Goal: Task Accomplishment & Management: Manage account settings

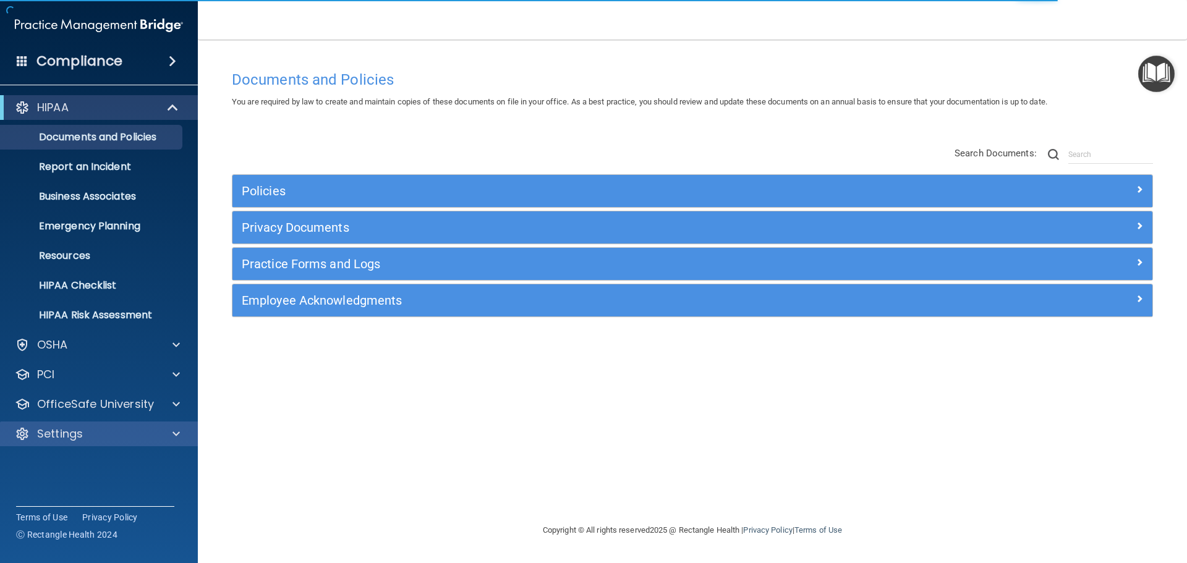
click at [93, 426] on div "Settings" at bounding box center [99, 434] width 198 height 25
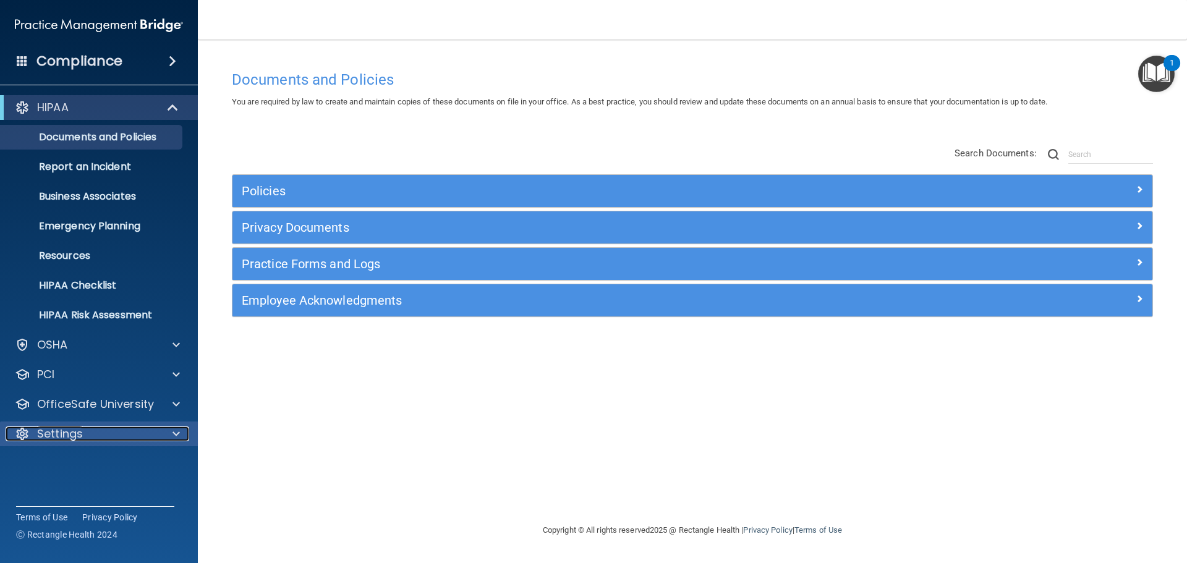
click at [171, 438] on div at bounding box center [174, 434] width 31 height 15
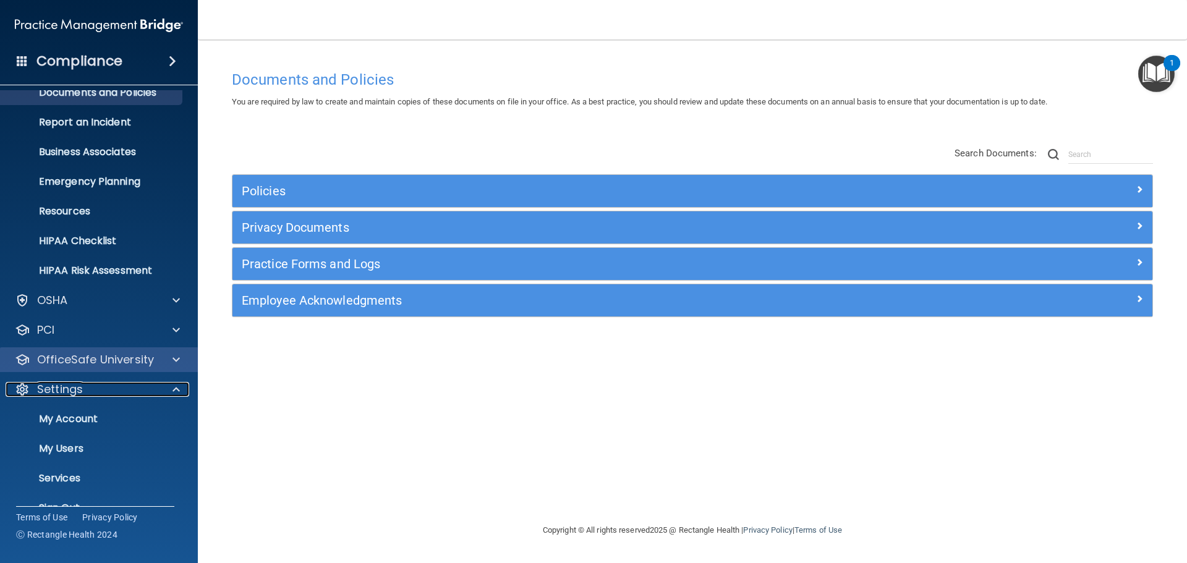
scroll to position [69, 0]
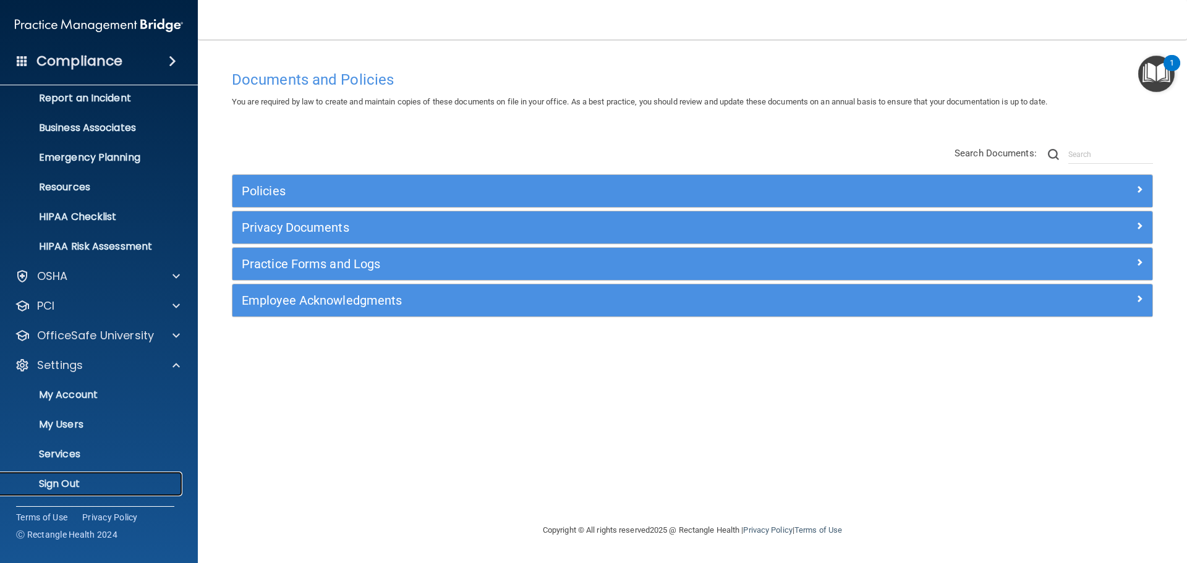
click at [96, 483] on p "Sign Out" at bounding box center [92, 484] width 169 height 12
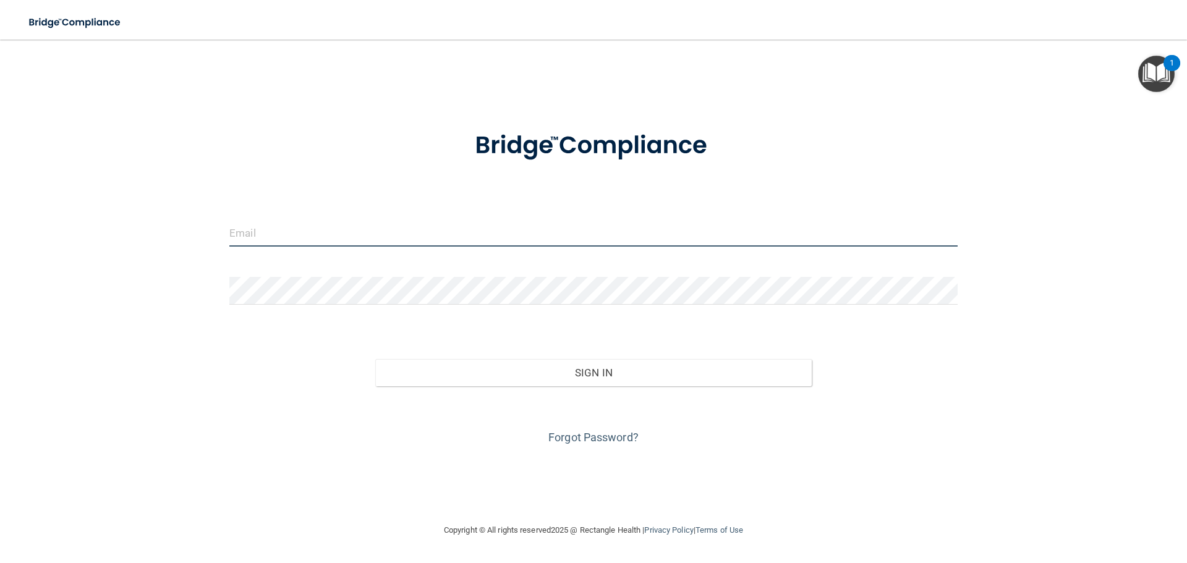
type input "dsherlock@rectanglehealth.com"
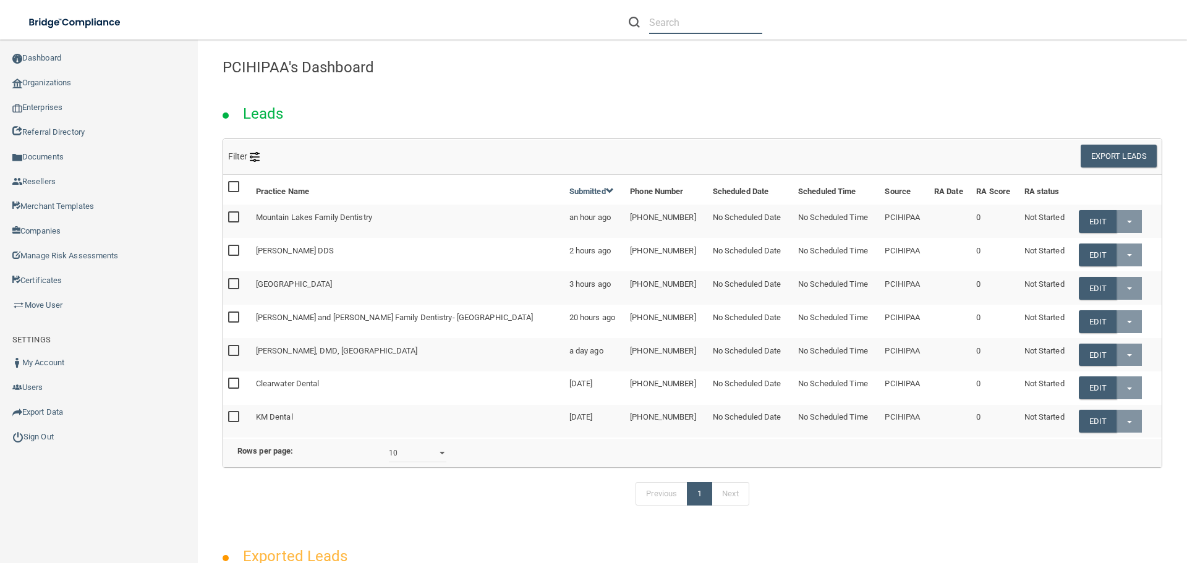
click at [720, 23] on input "text" at bounding box center [705, 22] width 113 height 23
paste input "[PERSON_NAME][EMAIL_ADDRESS][DOMAIN_NAME]"
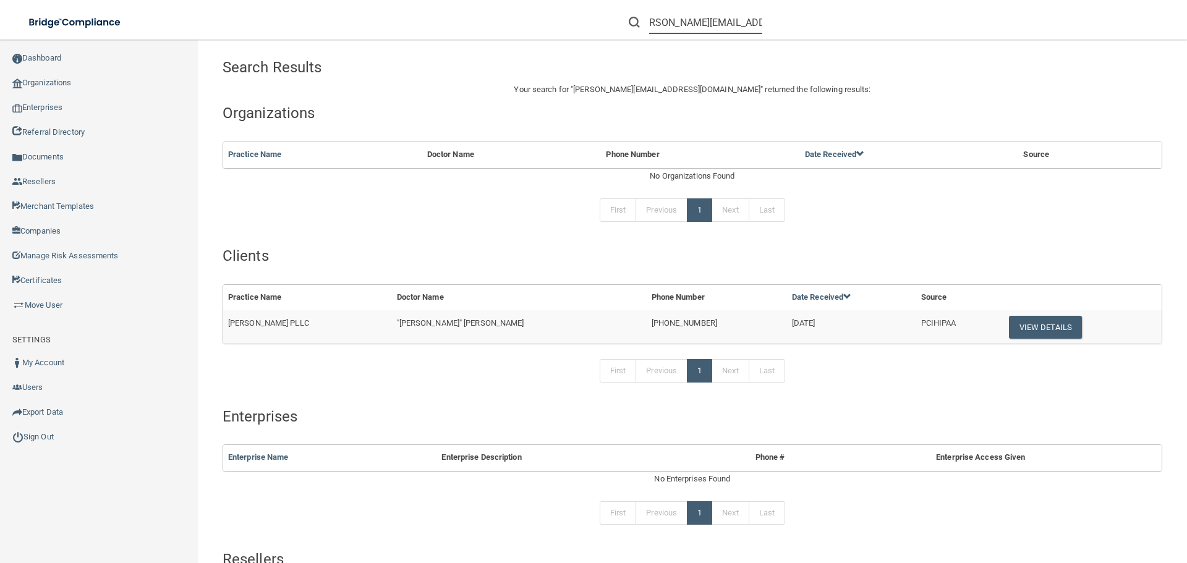
type input "[PERSON_NAME][EMAIL_ADDRESS][DOMAIN_NAME]"
click at [289, 326] on span "[PERSON_NAME] PLLC" at bounding box center [268, 322] width 81 height 9
copy td "[PERSON_NAME] PLLC"
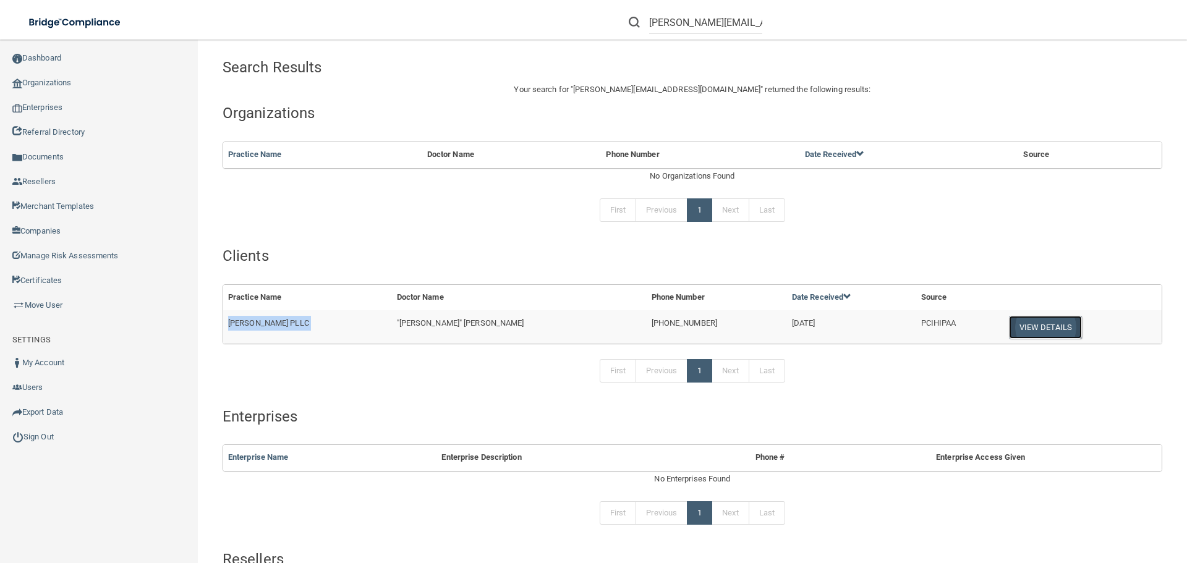
click at [1009, 325] on button "View Details" at bounding box center [1045, 327] width 73 height 23
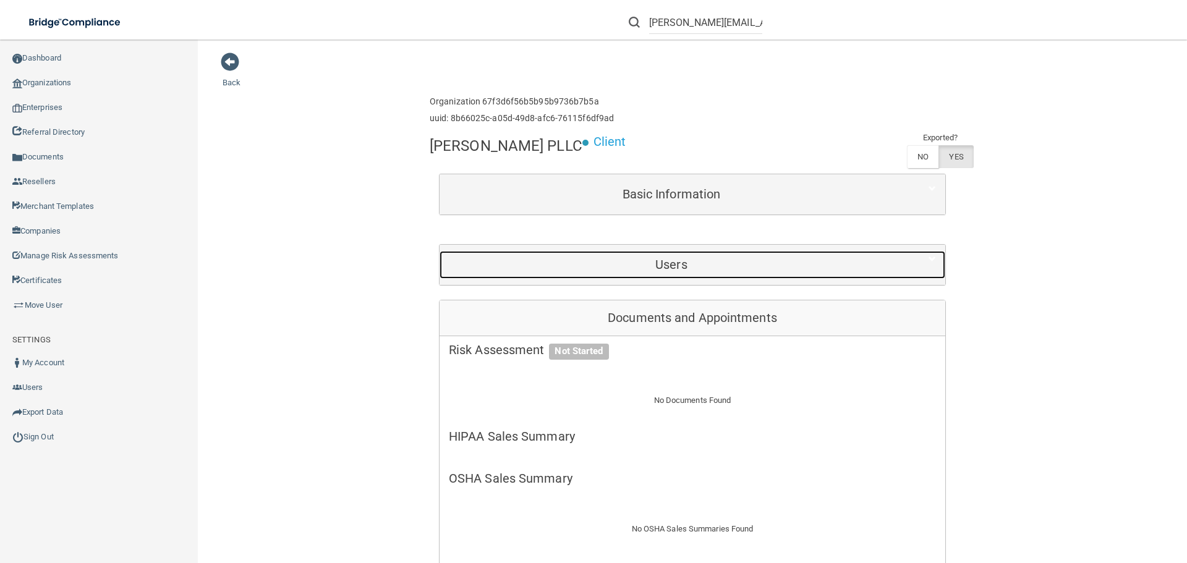
click at [692, 267] on h5 "Users" at bounding box center [671, 265] width 445 height 14
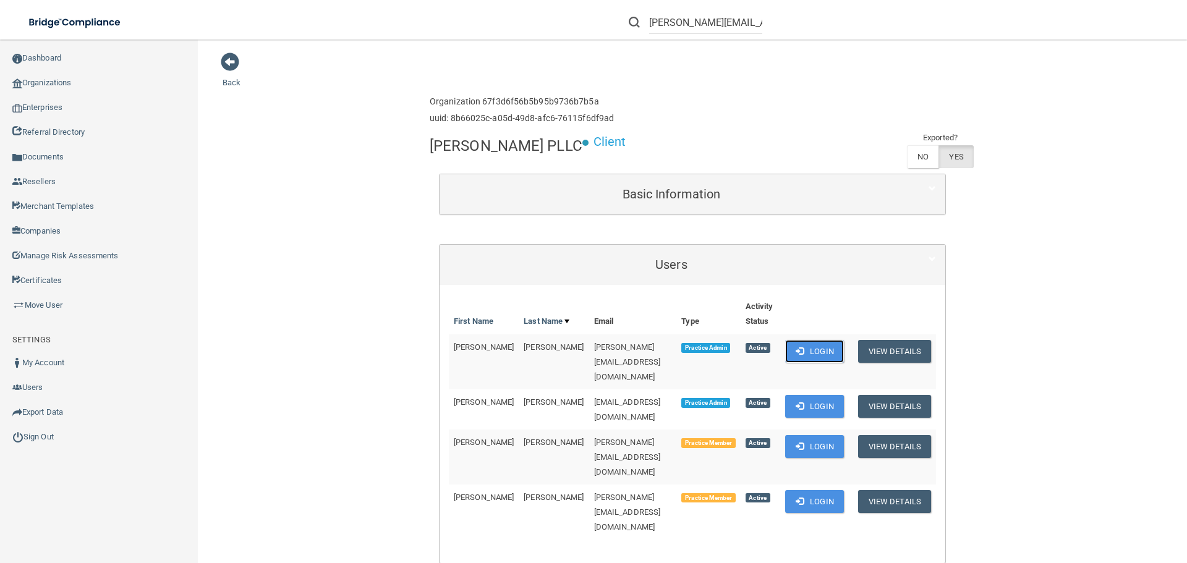
click at [785, 350] on button "Login" at bounding box center [814, 351] width 59 height 23
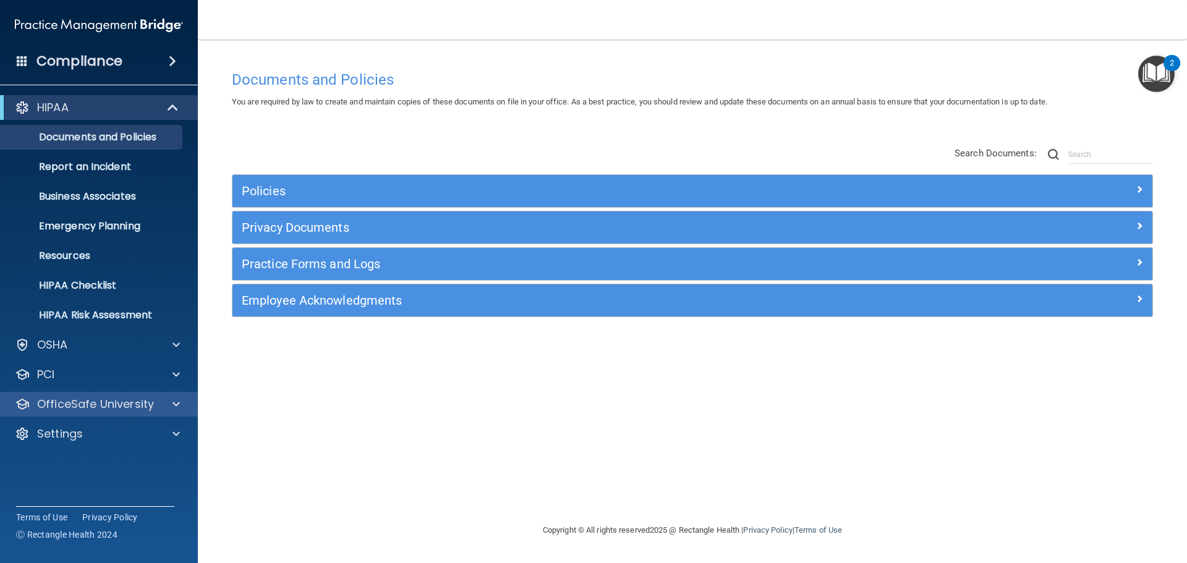
click at [158, 394] on div "OfficeSafe University" at bounding box center [99, 404] width 198 height 25
click at [172, 405] on div at bounding box center [174, 404] width 31 height 15
click at [161, 393] on div "OfficeSafe University" at bounding box center [99, 404] width 198 height 25
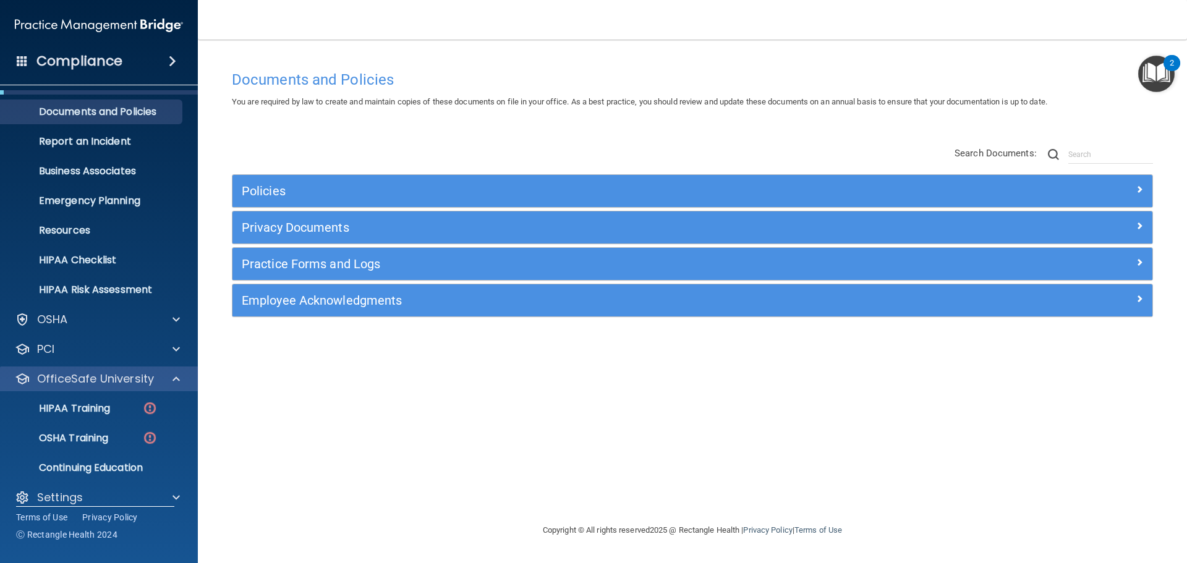
scroll to position [39, 0]
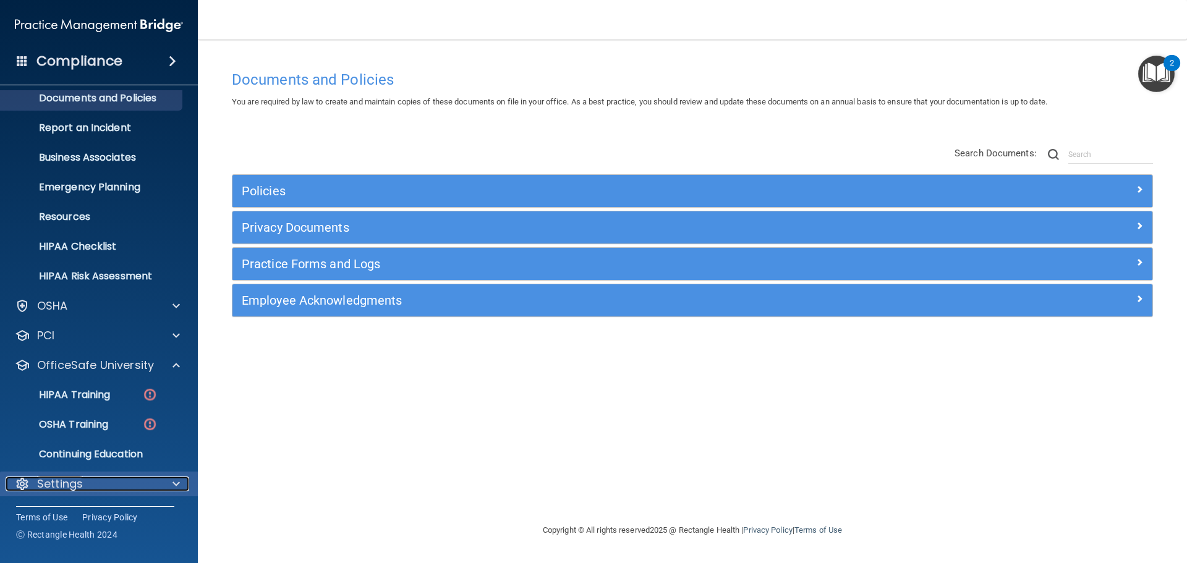
click at [117, 484] on div "Settings" at bounding box center [82, 484] width 153 height 15
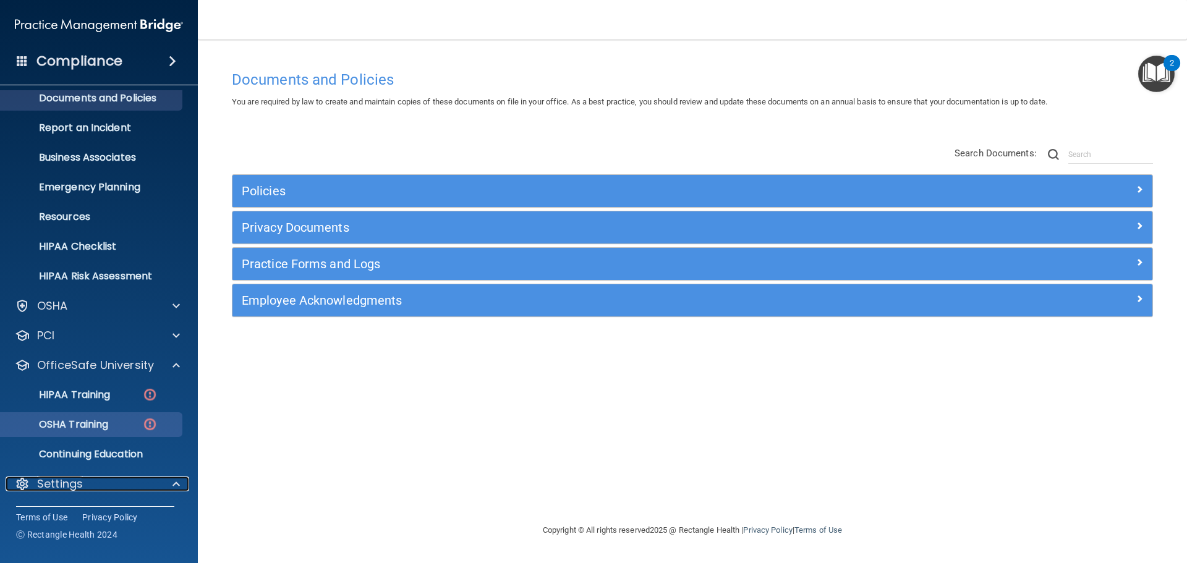
scroll to position [158, 0]
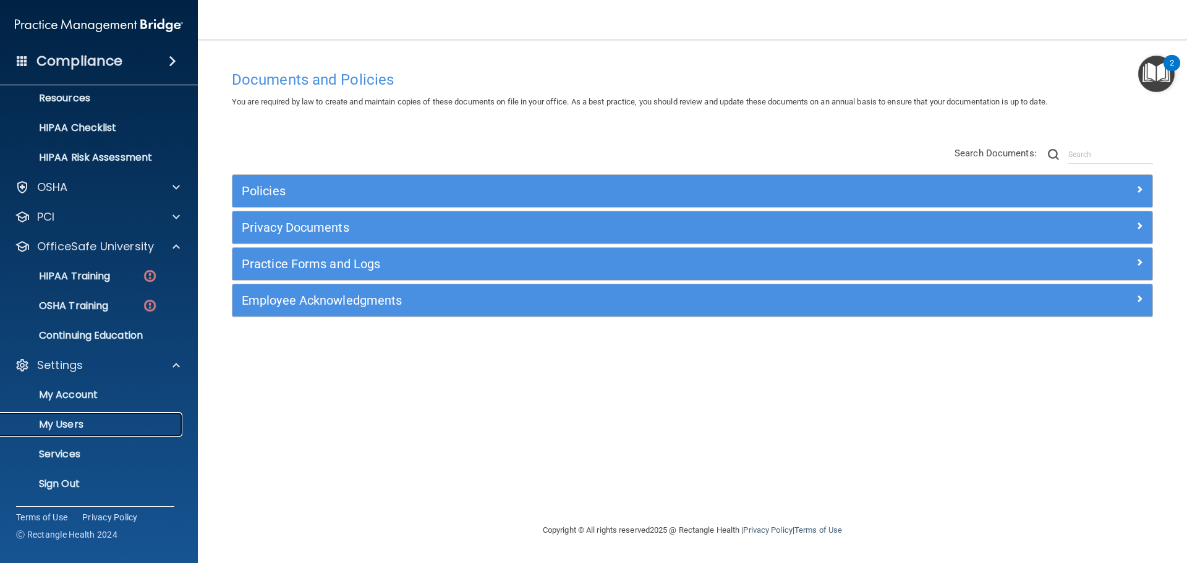
click at [87, 420] on p "My Users" at bounding box center [92, 424] width 169 height 12
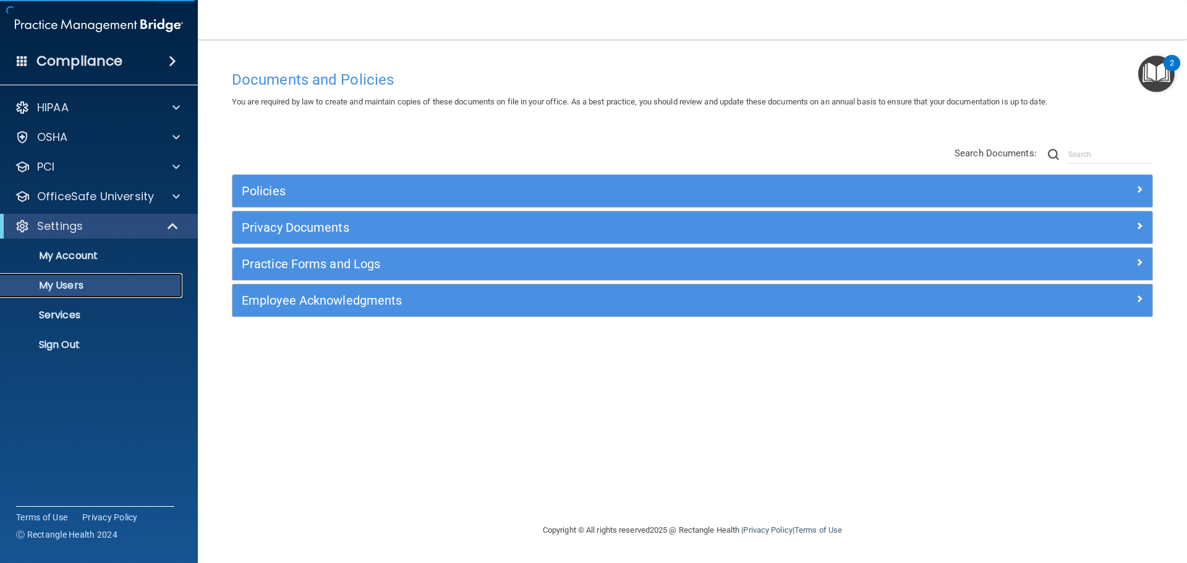
select select "20"
